Goal: Navigation & Orientation: Find specific page/section

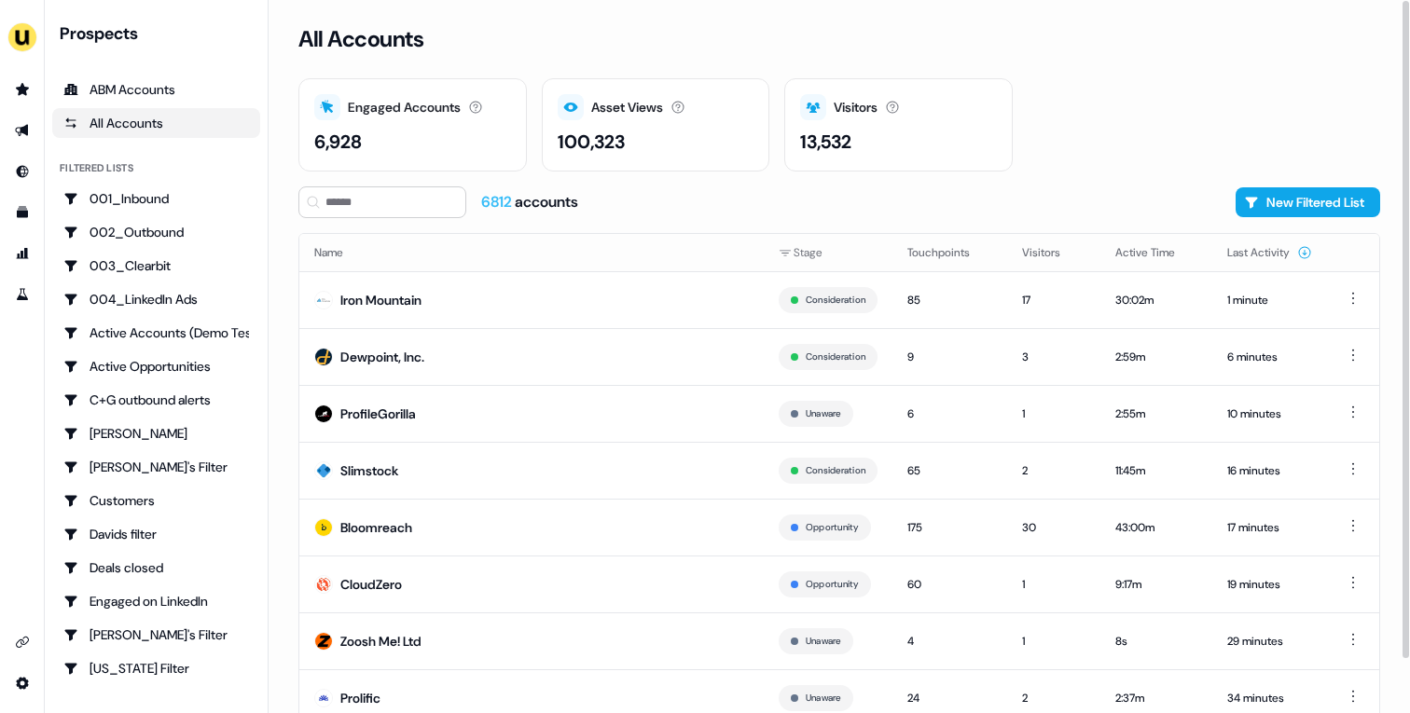
scroll to position [58, 0]
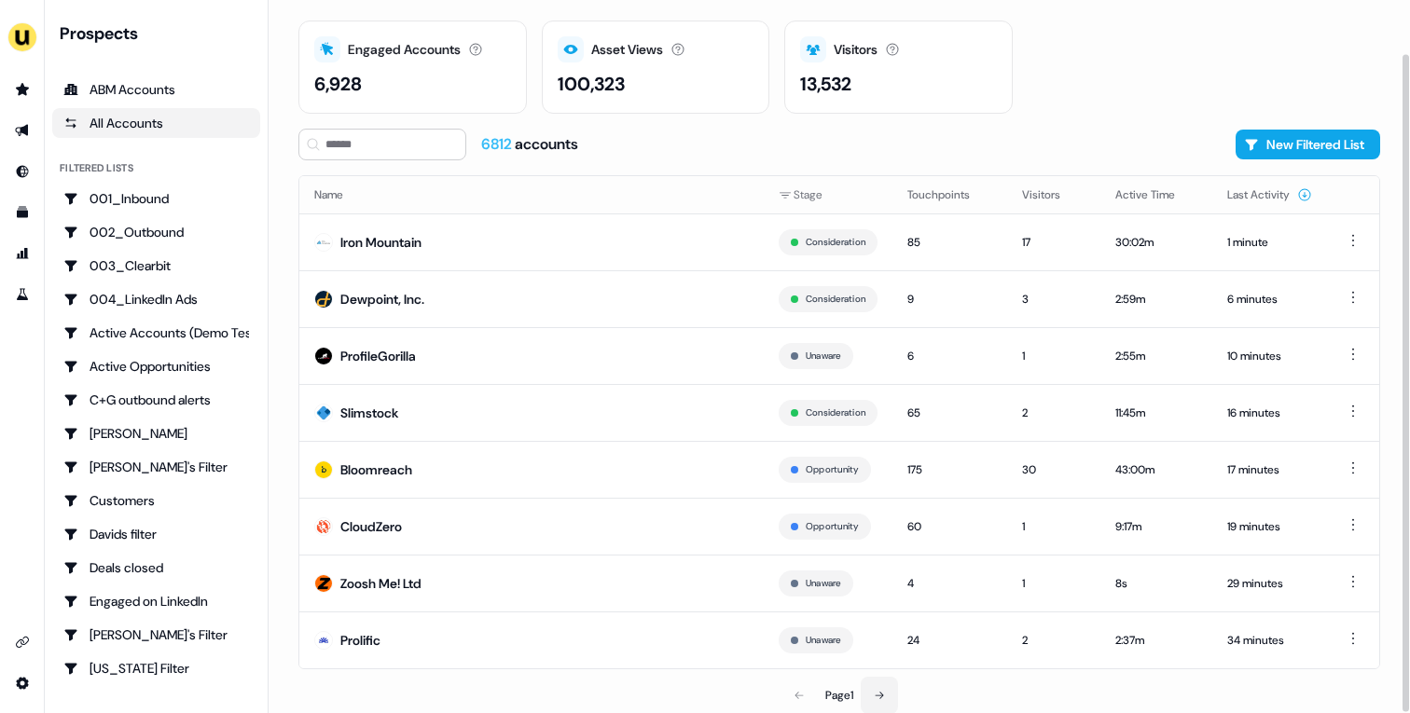
click at [885, 699] on icon at bounding box center [879, 695] width 11 height 11
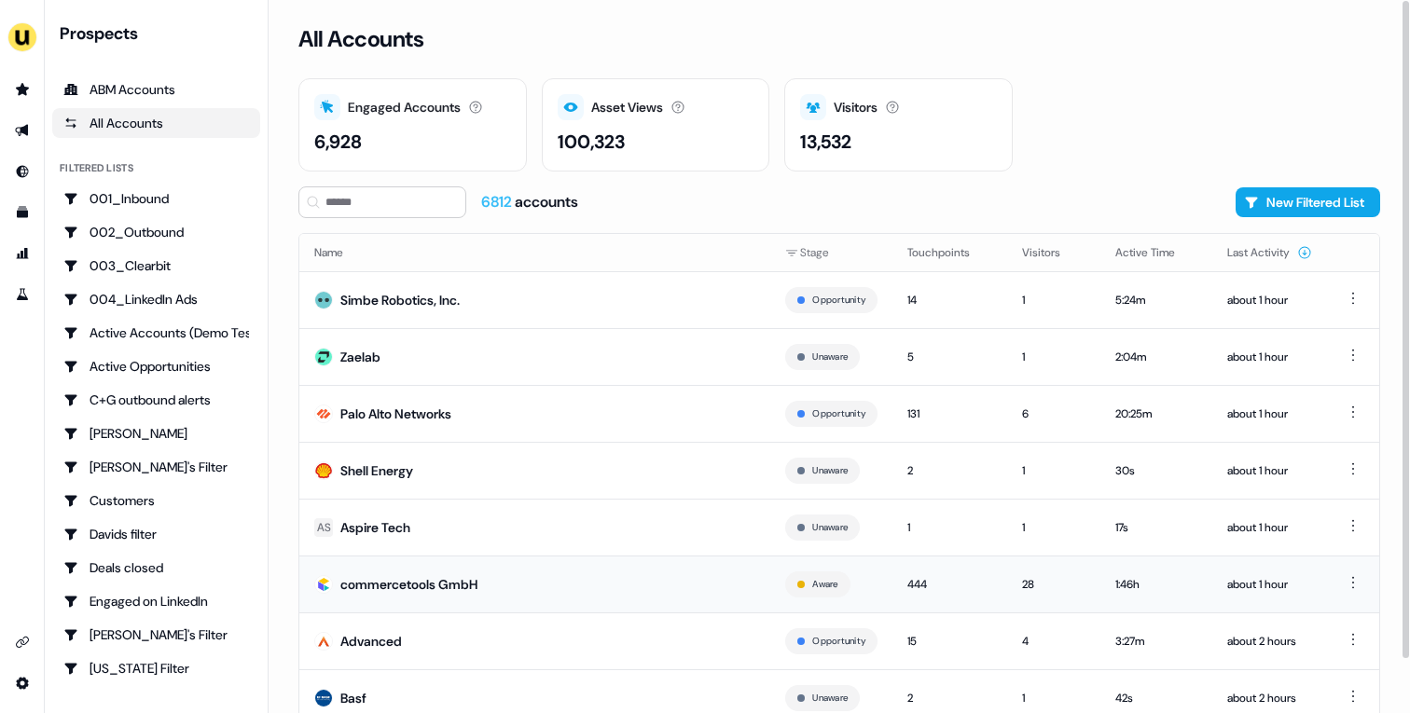
scroll to position [58, 0]
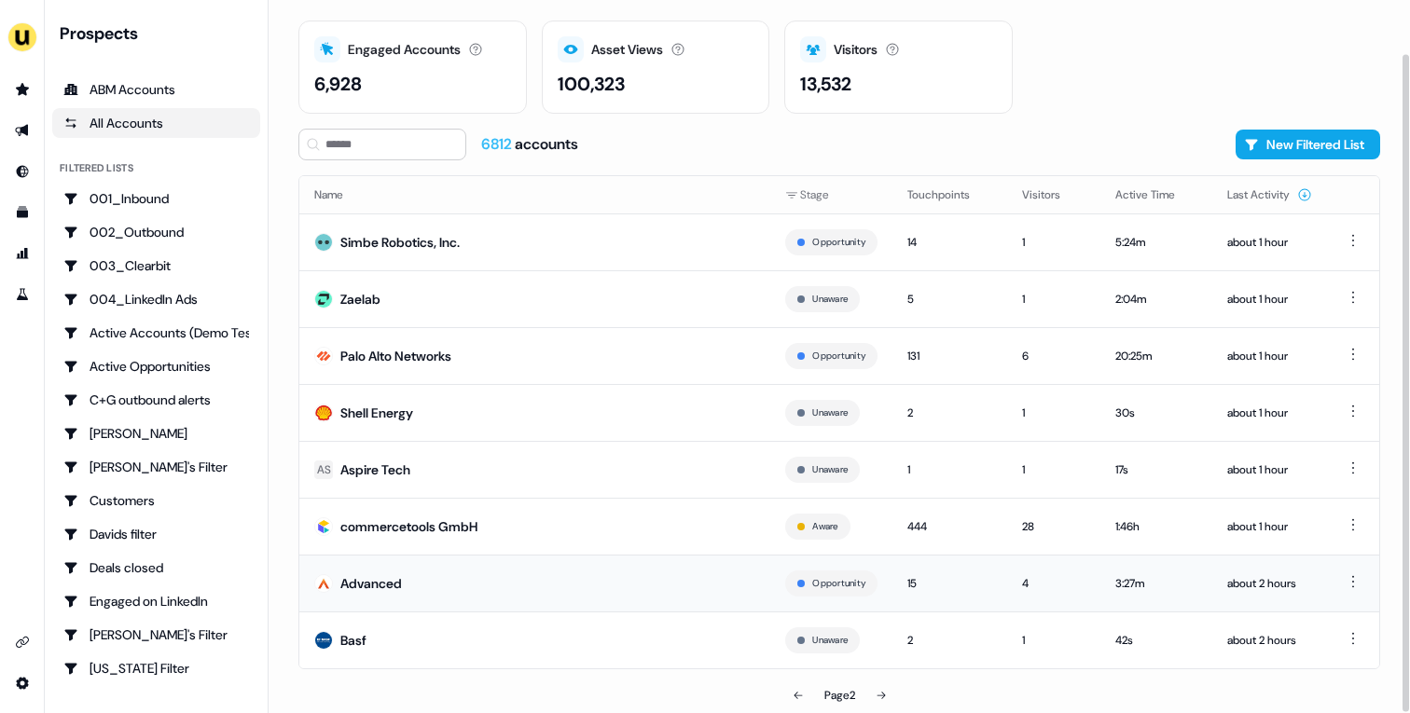
click at [569, 567] on td "Advanced" at bounding box center [534, 583] width 471 height 57
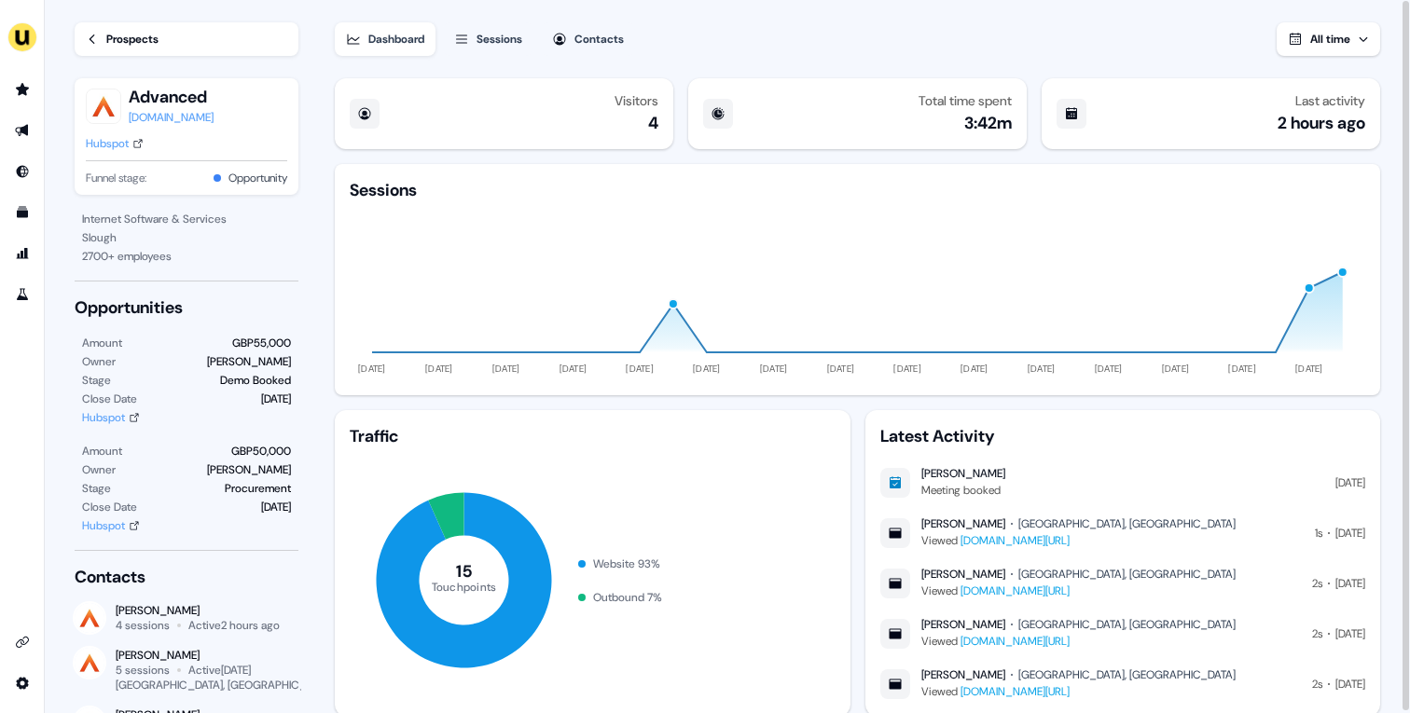
click at [133, 141] on link "Hubspot" at bounding box center [115, 143] width 58 height 19
click at [134, 50] on link "Prospects" at bounding box center [187, 39] width 224 height 34
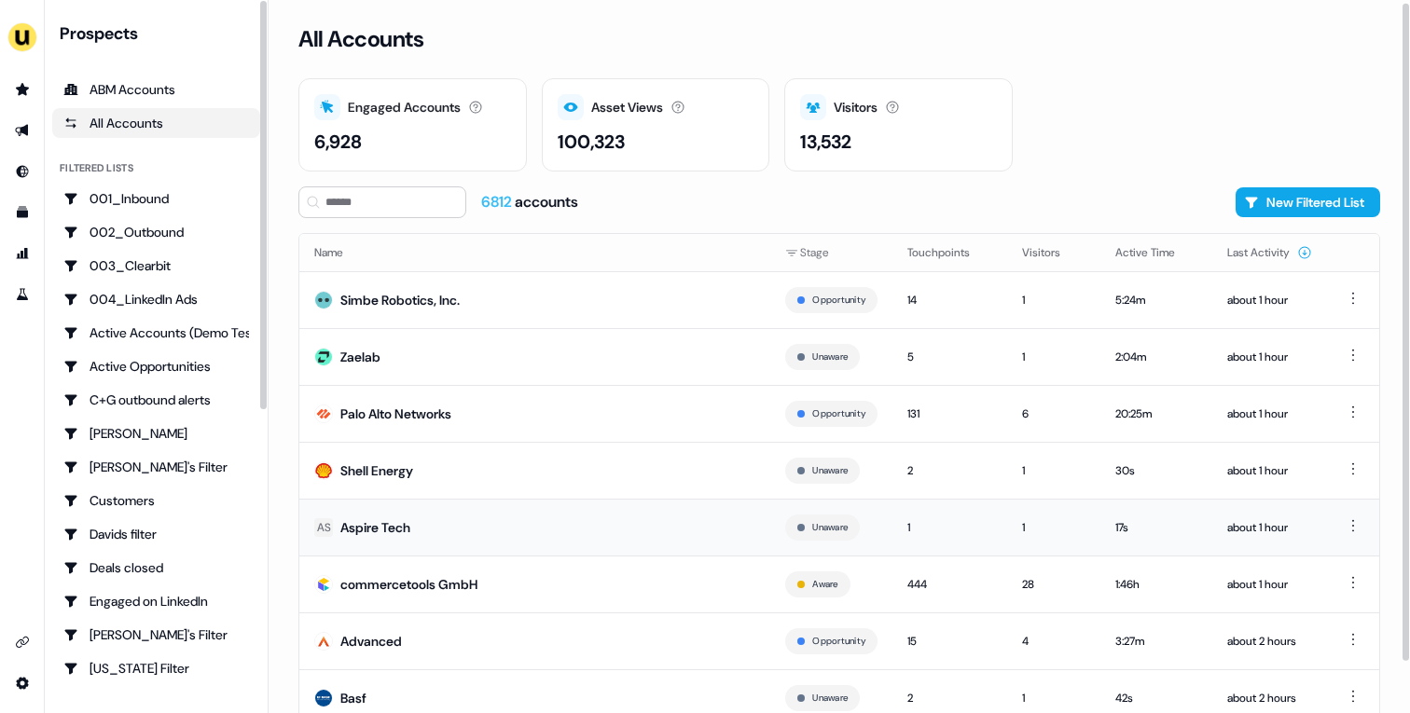
scroll to position [58, 0]
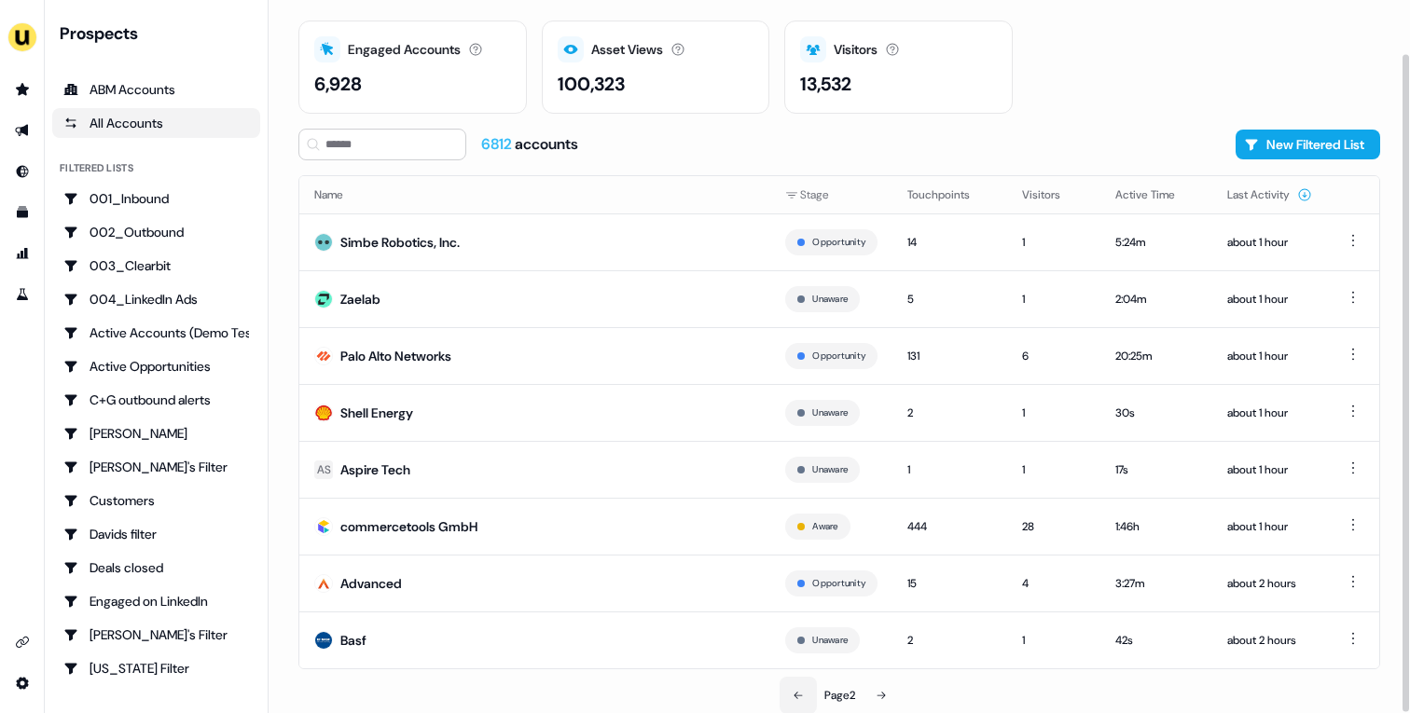
click at [802, 698] on button at bounding box center [798, 695] width 37 height 37
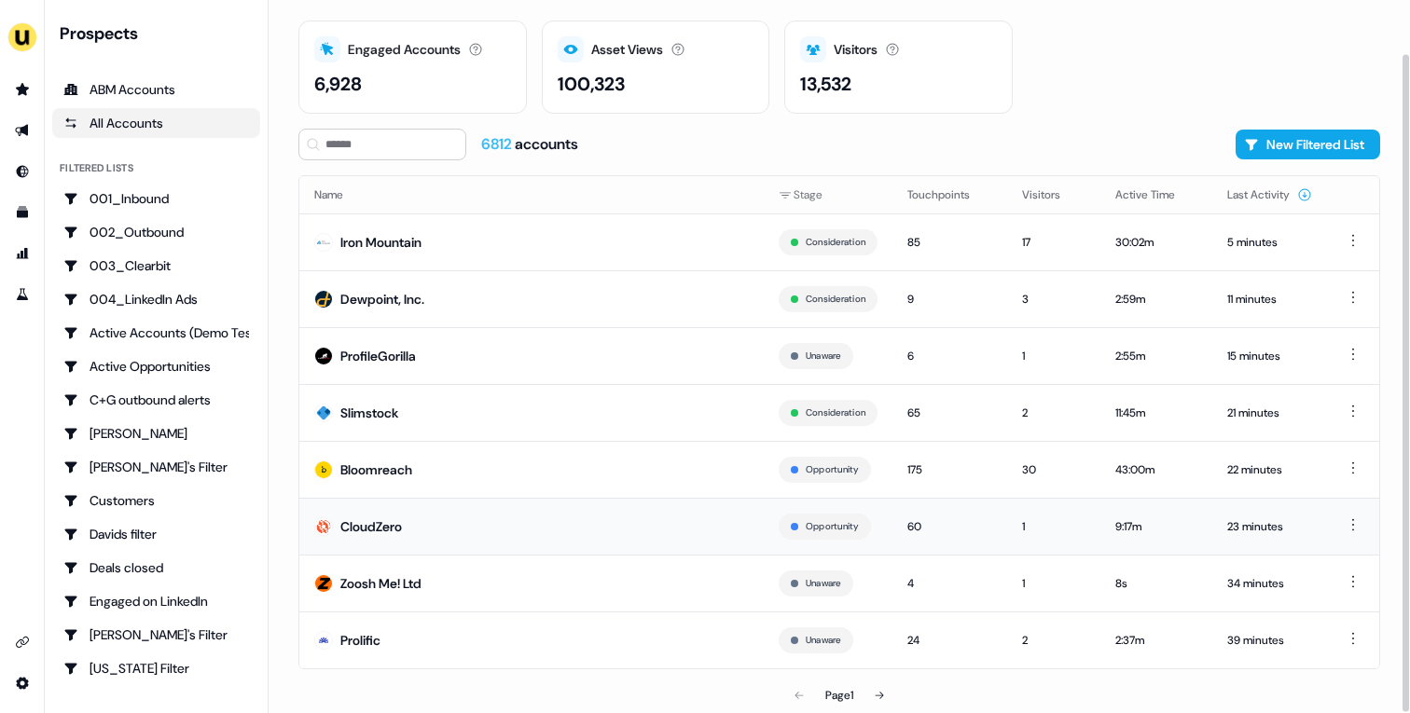
click at [488, 517] on td "CloudZero" at bounding box center [531, 526] width 464 height 57
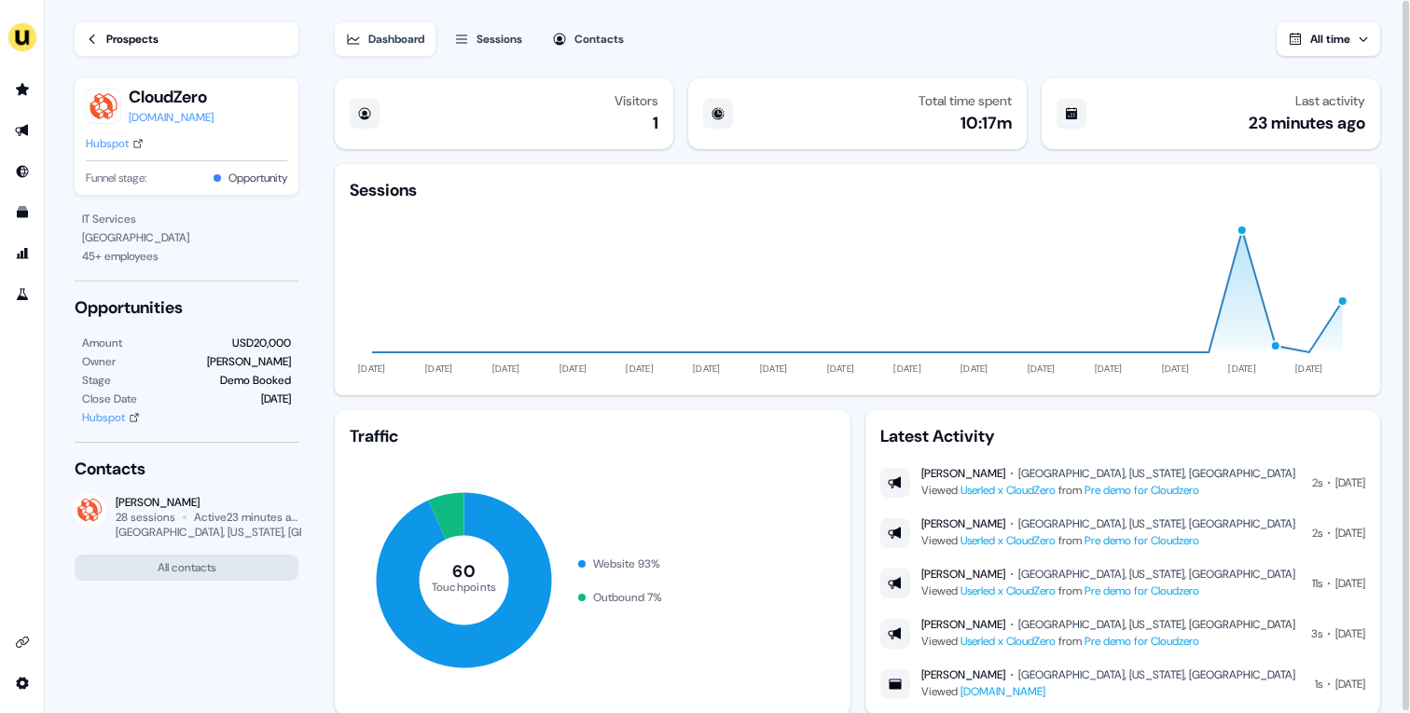
click at [124, 147] on div "Hubspot" at bounding box center [107, 143] width 43 height 19
click at [95, 25] on link "Prospects" at bounding box center [187, 39] width 224 height 34
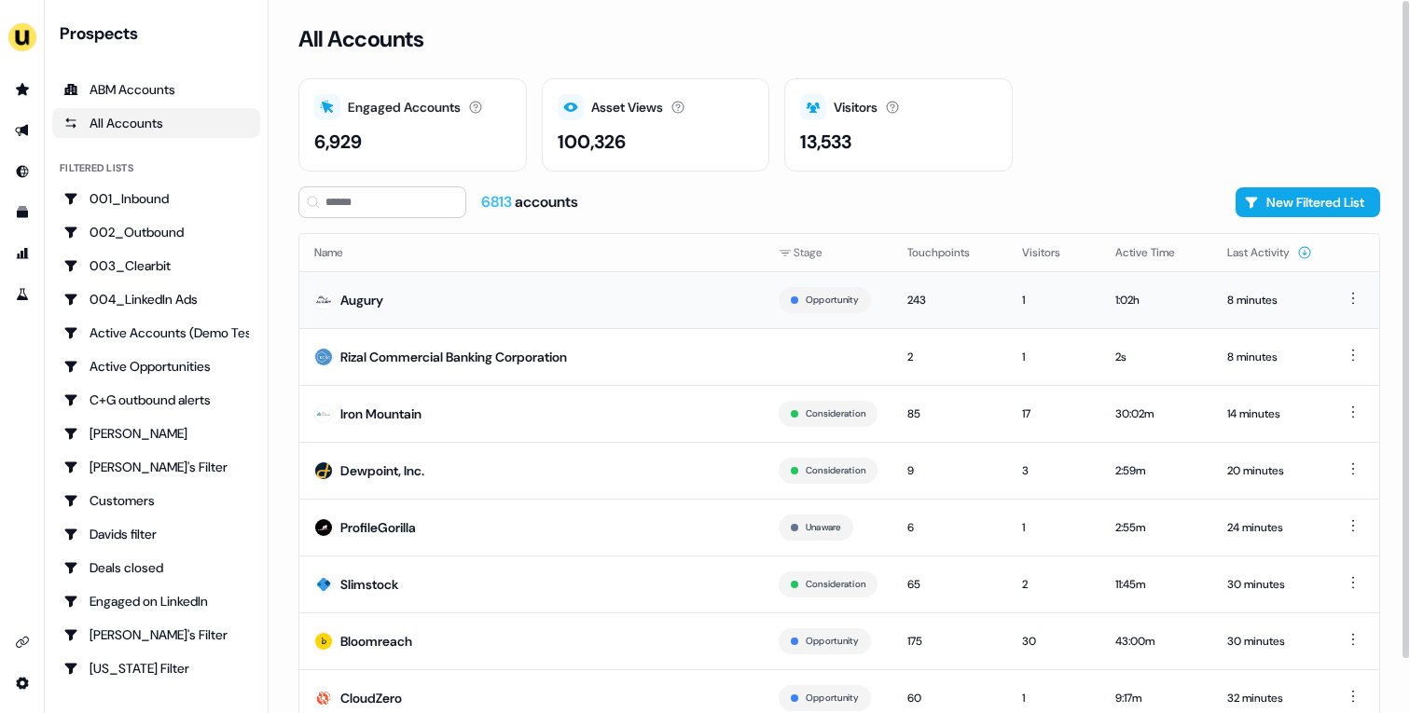
click at [577, 285] on td "Augury" at bounding box center [531, 299] width 464 height 57
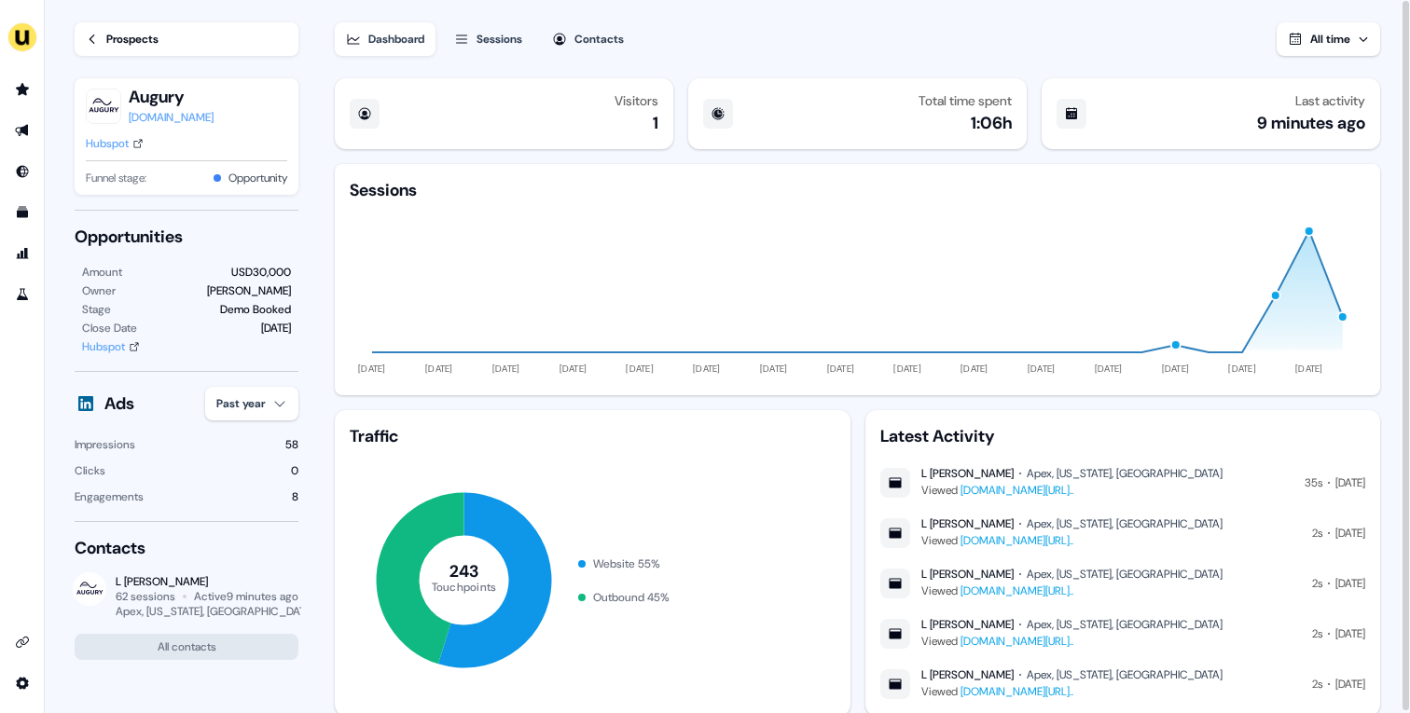
click at [172, 47] on link "Prospects" at bounding box center [187, 39] width 224 height 34
